Goal: Information Seeking & Learning: Learn about a topic

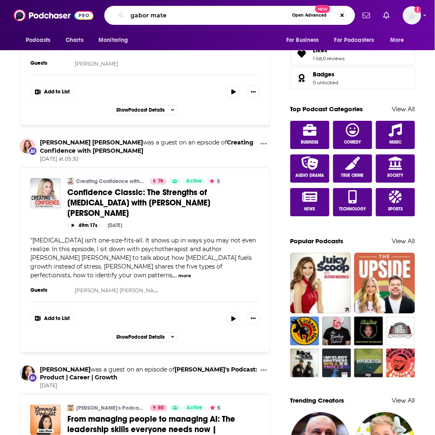
type input "gabor mate"
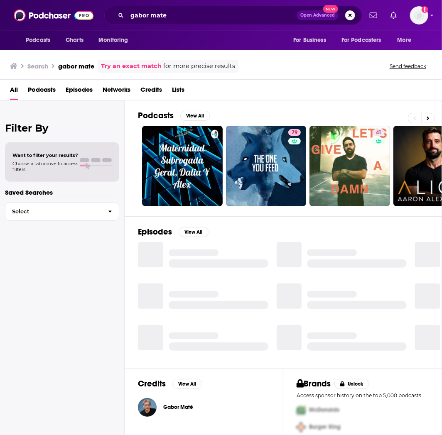
click at [166, 402] on div "Gabor Maté" at bounding box center [178, 407] width 30 height 17
click at [169, 408] on span "Gabor Maté" at bounding box center [178, 407] width 30 height 7
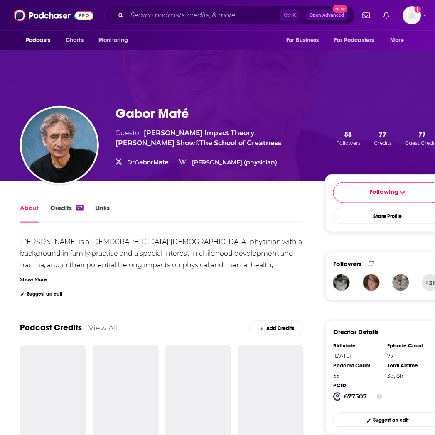
click at [72, 206] on link "Credits 77" at bounding box center [66, 213] width 33 height 19
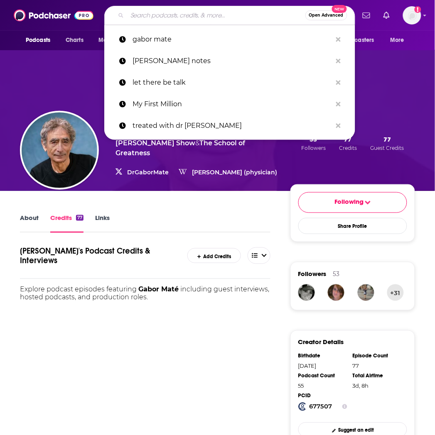
click at [170, 11] on input "Search podcasts, credits, & more..." at bounding box center [216, 15] width 178 height 13
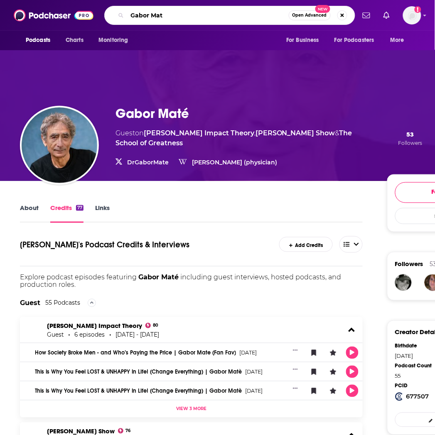
type input "Gabor Mate"
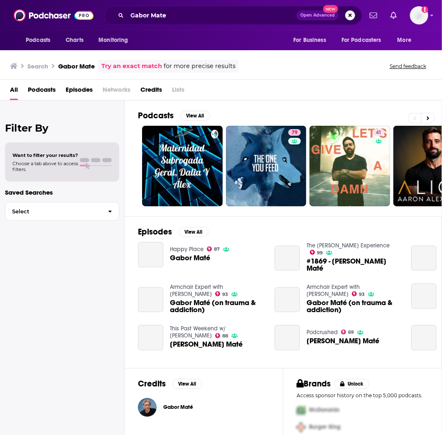
click at [51, 90] on span "Podcasts" at bounding box center [42, 91] width 28 height 17
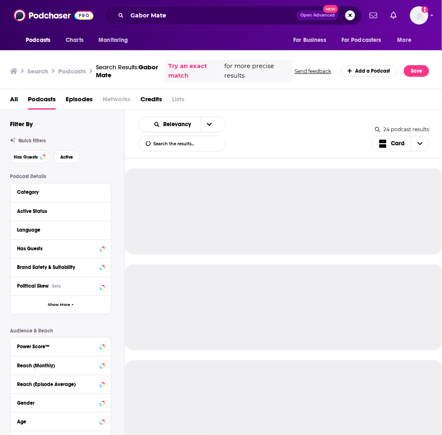
click at [68, 97] on span "Episodes" at bounding box center [79, 101] width 27 height 17
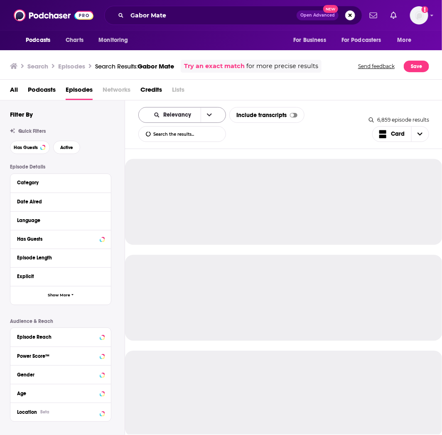
click at [208, 115] on icon "open menu" at bounding box center [209, 115] width 5 height 6
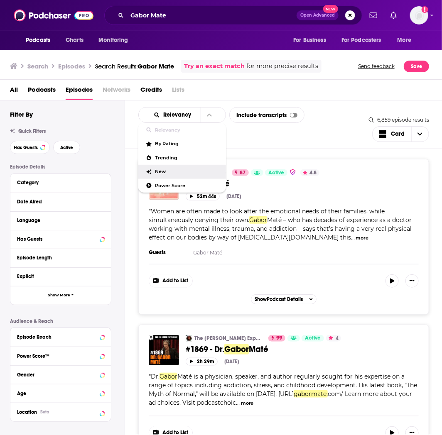
click at [169, 171] on span "New" at bounding box center [187, 171] width 64 height 5
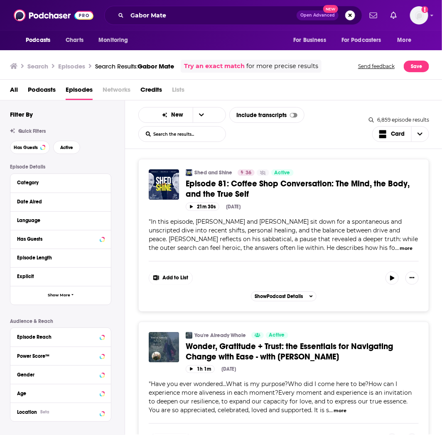
click at [400, 247] on button "more" at bounding box center [406, 248] width 13 height 7
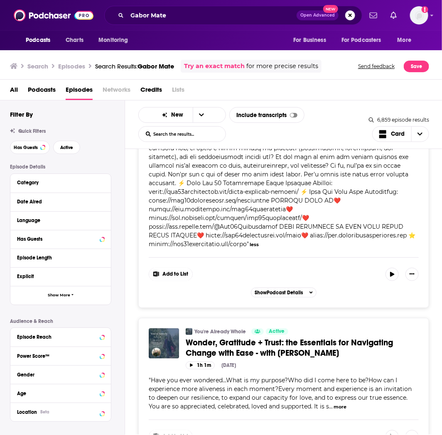
scroll to position [369, 0]
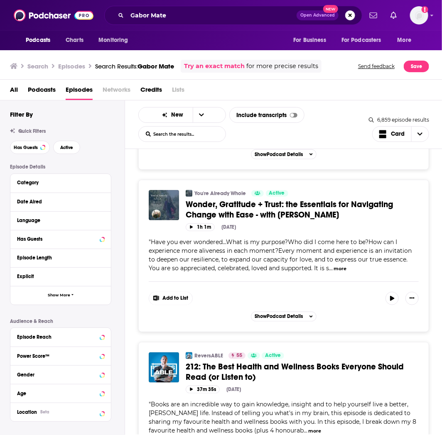
click at [340, 265] on button "more" at bounding box center [340, 268] width 13 height 7
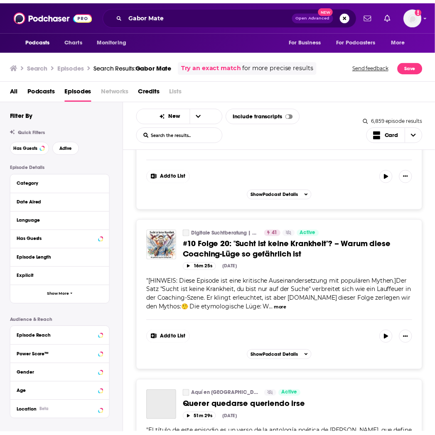
scroll to position [4247, 0]
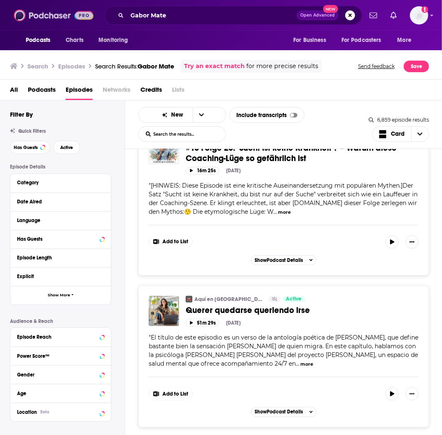
click at [51, 11] on img at bounding box center [54, 15] width 80 height 16
